Goal: Information Seeking & Learning: Find specific fact

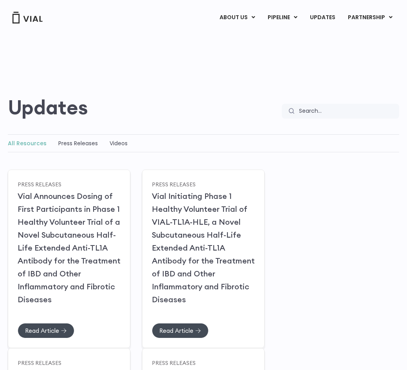
click at [314, 109] on input "Search" at bounding box center [346, 111] width 105 height 15
type input "[PERSON_NAME]"
